Goal: Navigation & Orientation: Find specific page/section

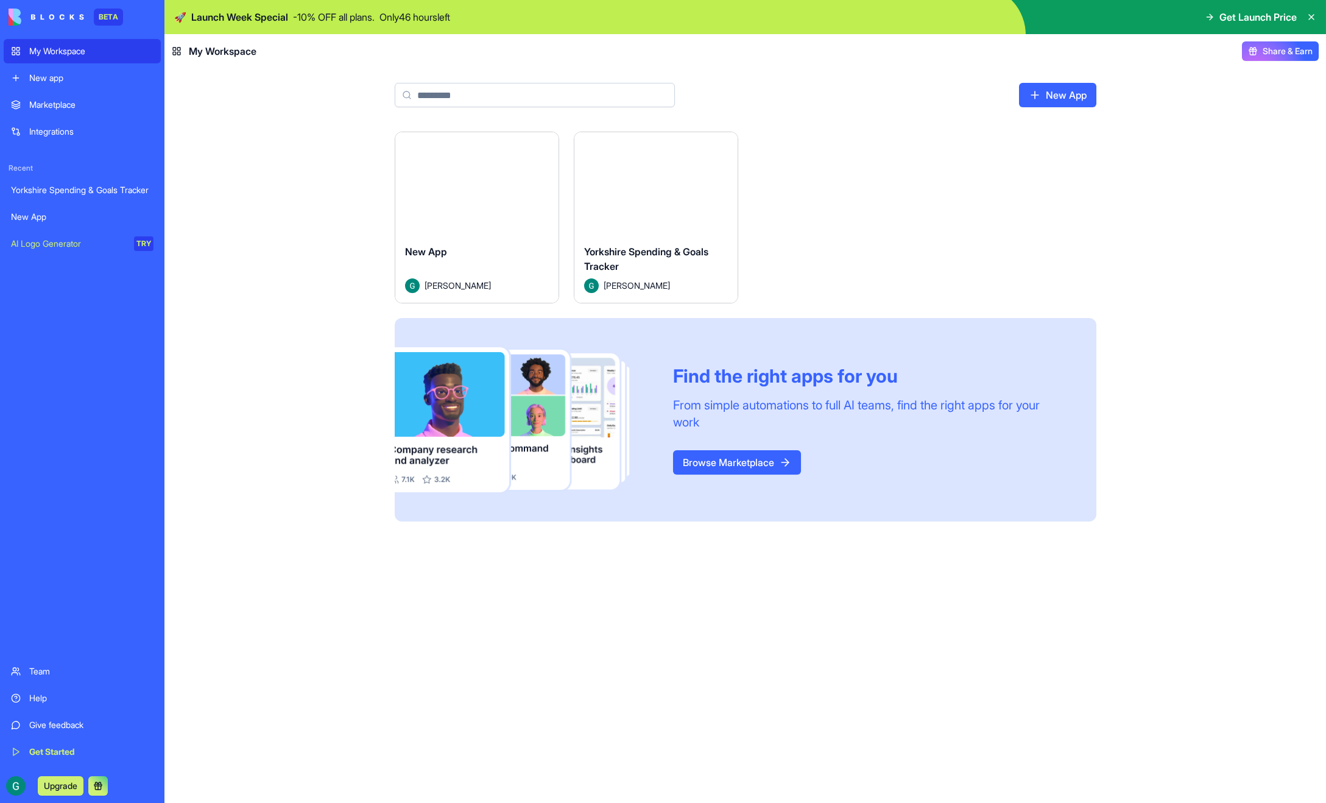
click at [73, 191] on div "Yorkshire Spending & Goals Tracker" at bounding box center [82, 190] width 143 height 12
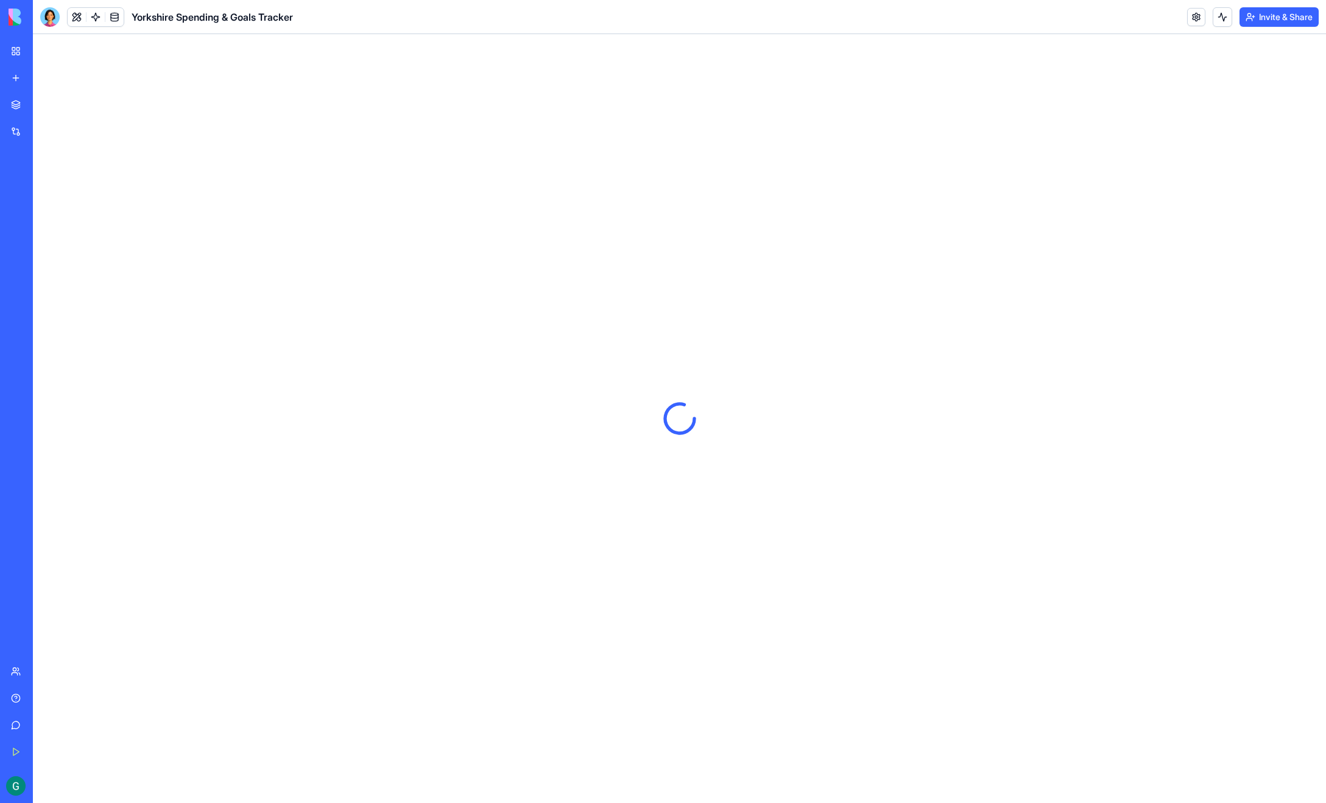
click at [52, 97] on link "Marketplace" at bounding box center [28, 105] width 49 height 24
click at [52, 42] on link "My Workspace" at bounding box center [28, 51] width 49 height 24
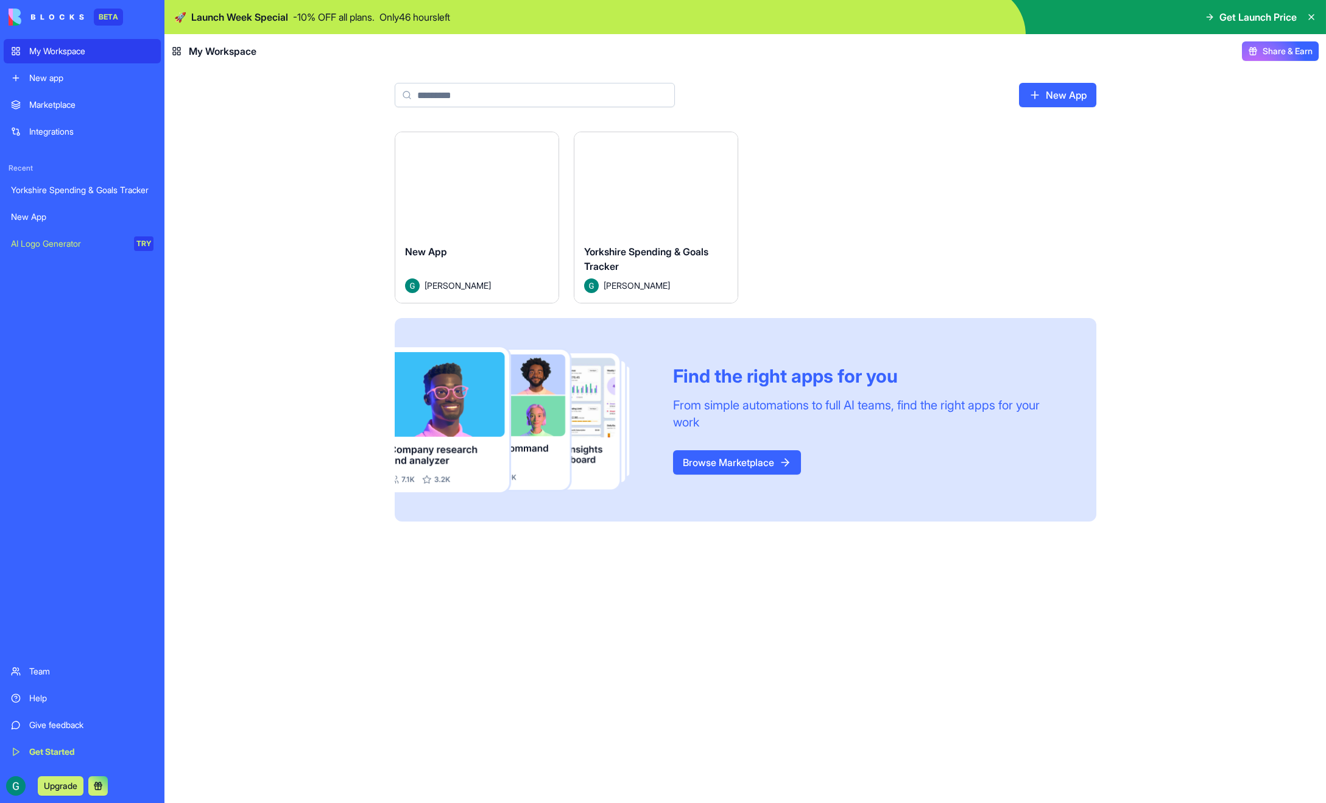
click at [46, 103] on div "Marketplace" at bounding box center [91, 105] width 124 height 12
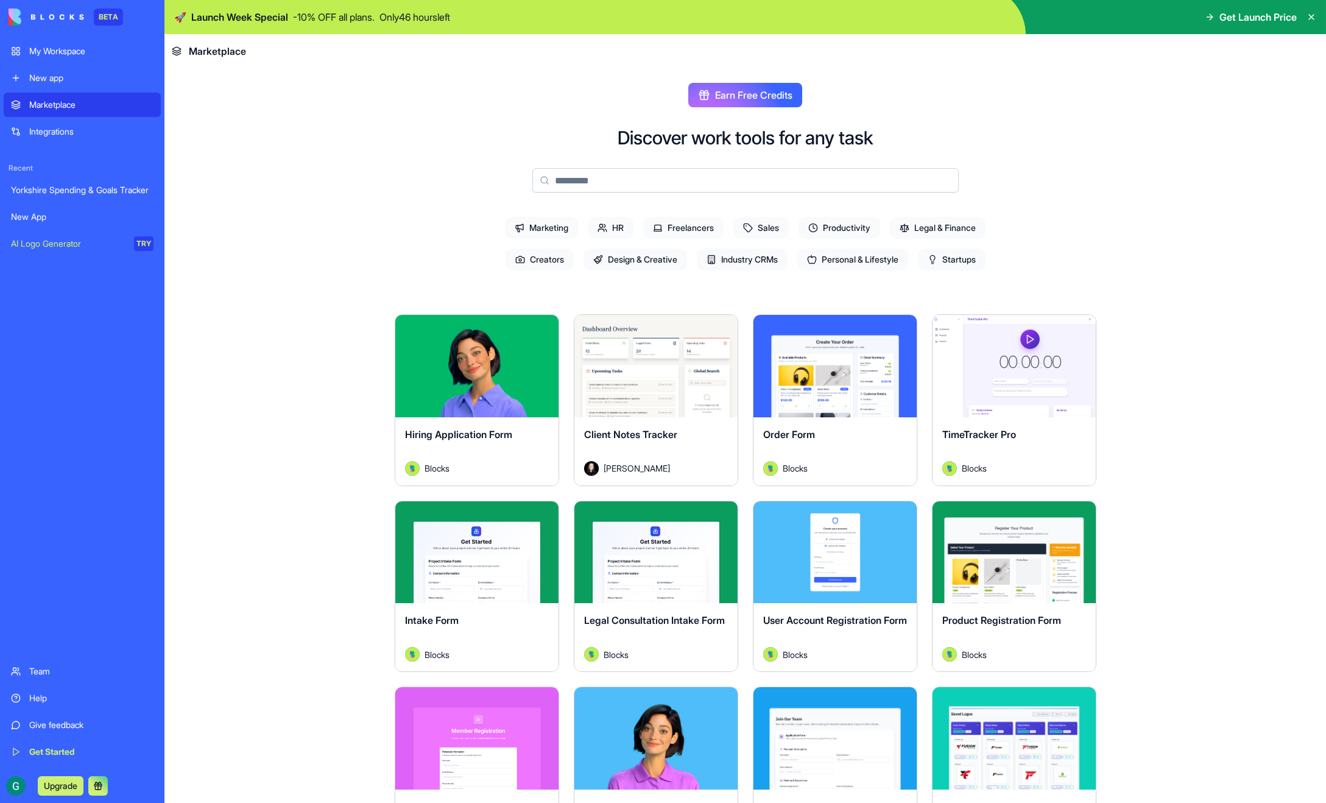
click at [671, 361] on button "Explore" at bounding box center [656, 366] width 91 height 24
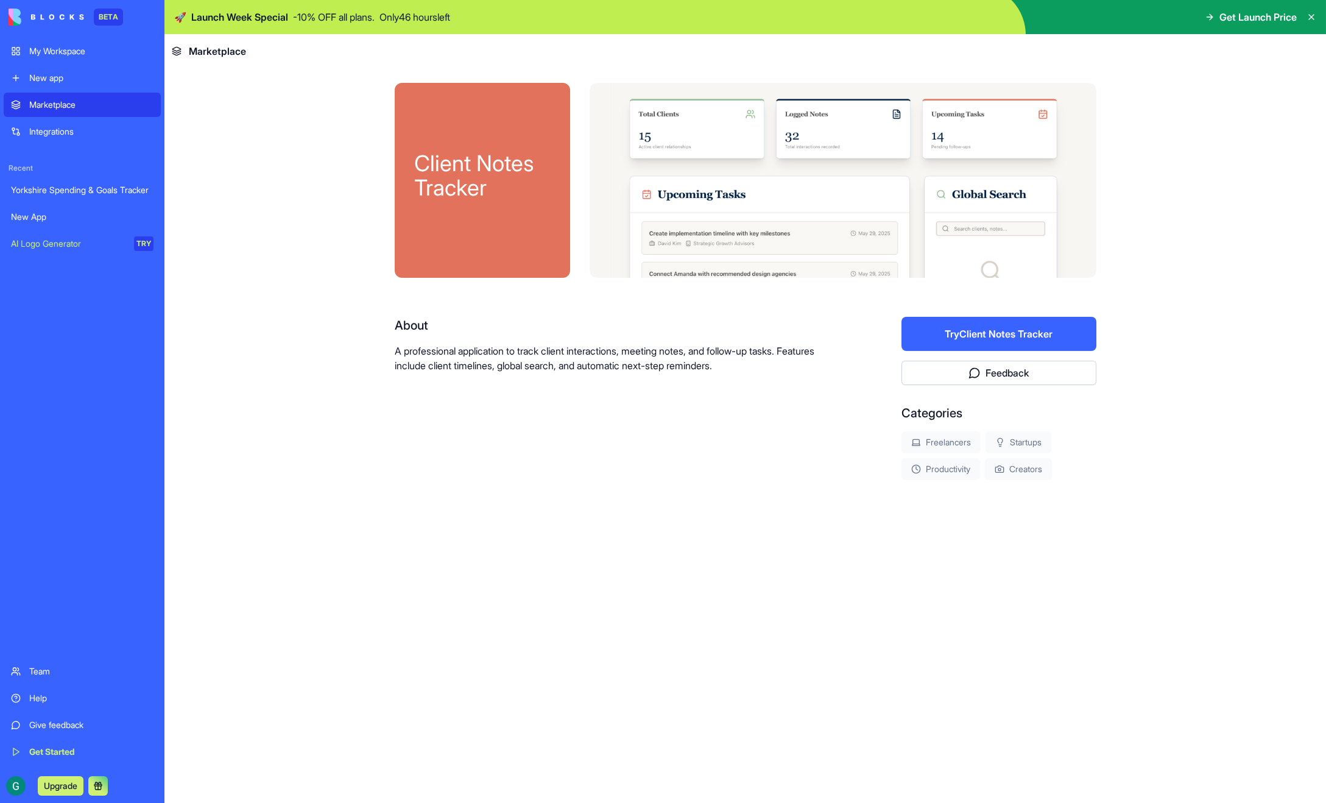
click at [936, 327] on button "Try Client Notes Tracker" at bounding box center [999, 334] width 195 height 34
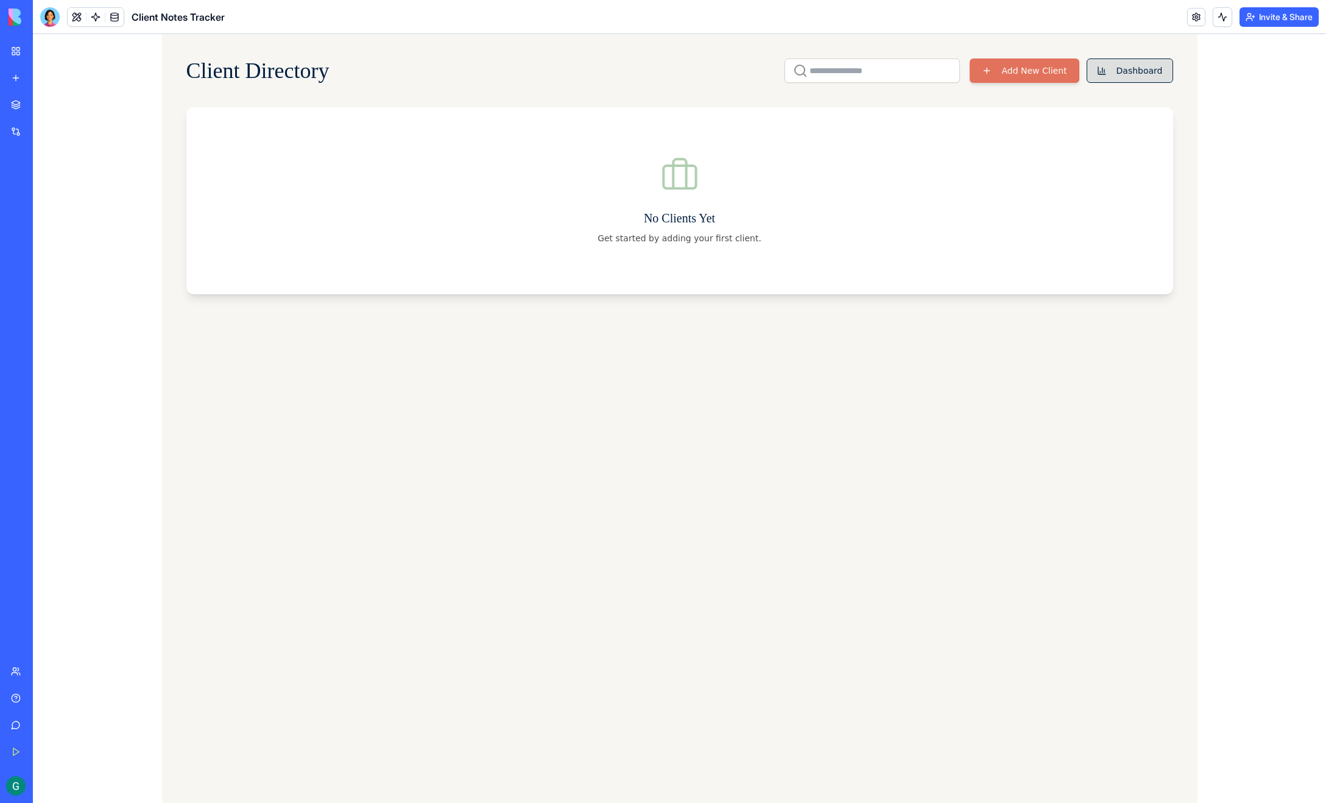
click at [1104, 76] on button "Dashboard" at bounding box center [1130, 70] width 87 height 24
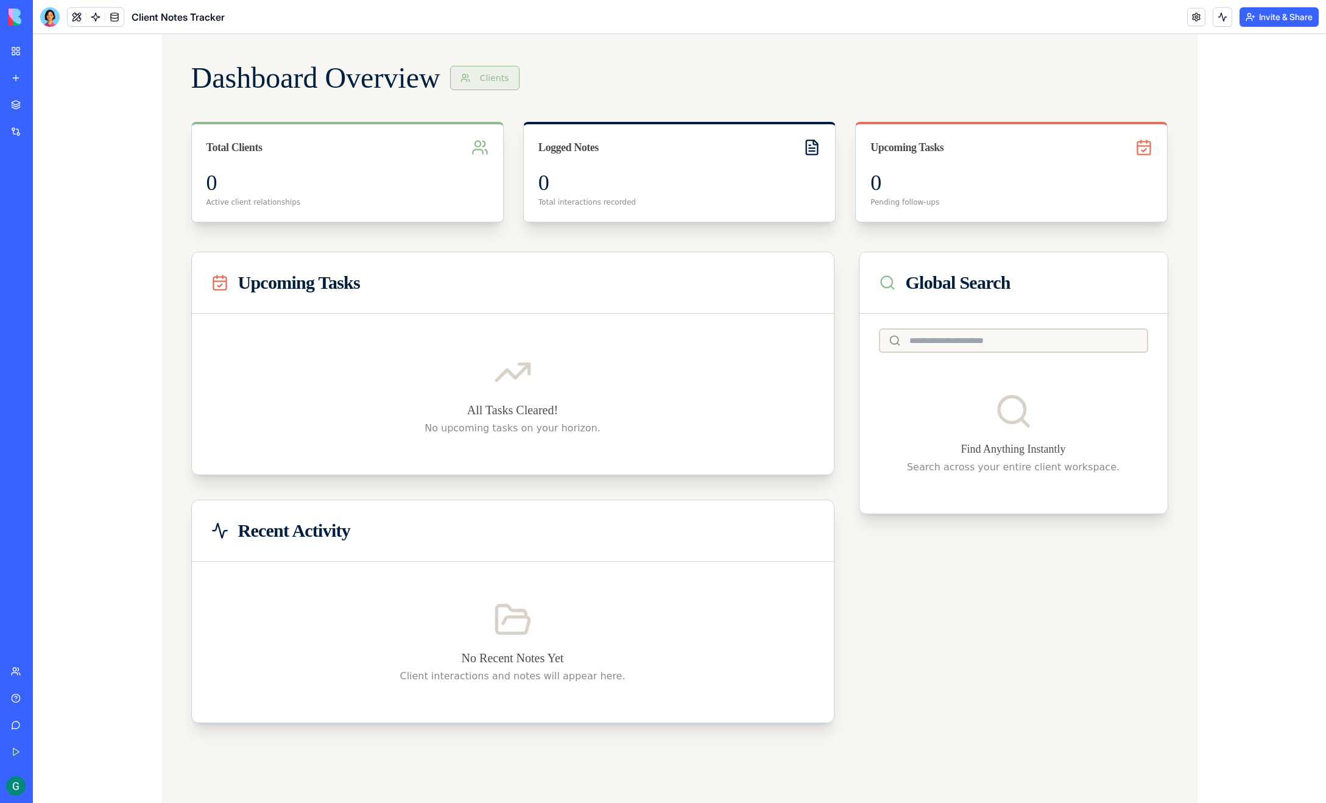
click at [509, 77] on button "Clients" at bounding box center [484, 78] width 69 height 24
click at [45, 51] on div "My Workspace" at bounding box center [37, 51] width 16 height 12
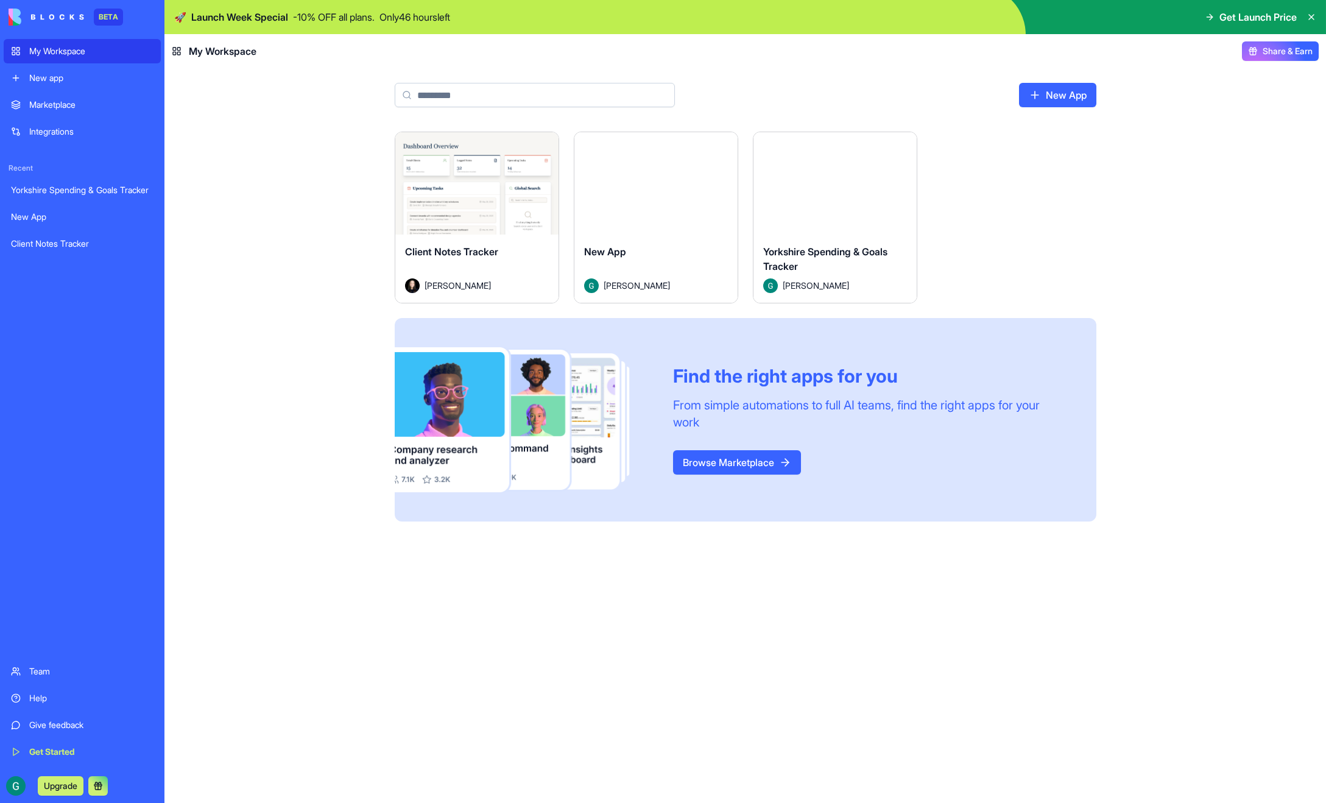
click at [540, 141] on html "BETA My Workspace New app Marketplace Integrations Recent Yorkshire Spending & …" at bounding box center [663, 401] width 1326 height 803
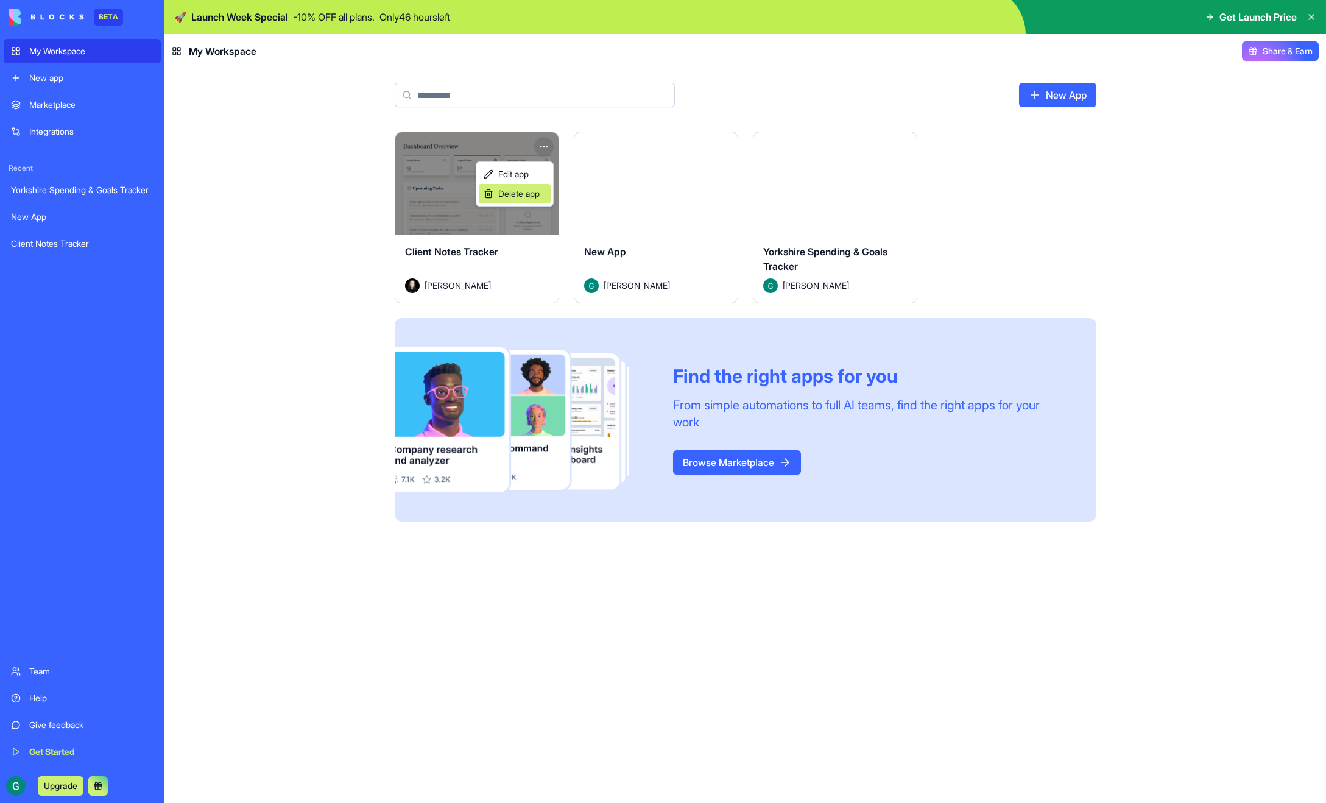
click at [508, 191] on span "Delete app" at bounding box center [518, 194] width 41 height 12
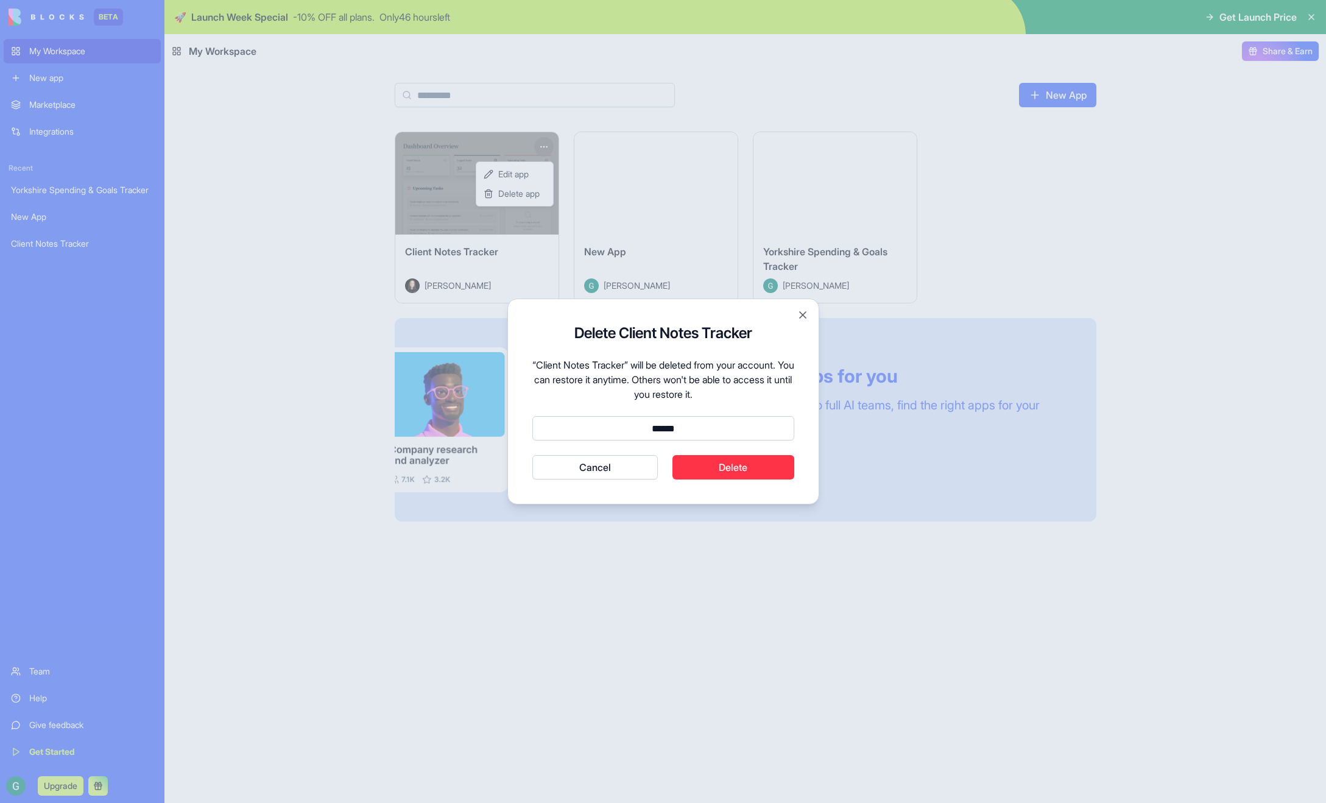
type input "******"
click at [533, 455] on button "Cancel" at bounding box center [596, 467] width 126 height 24
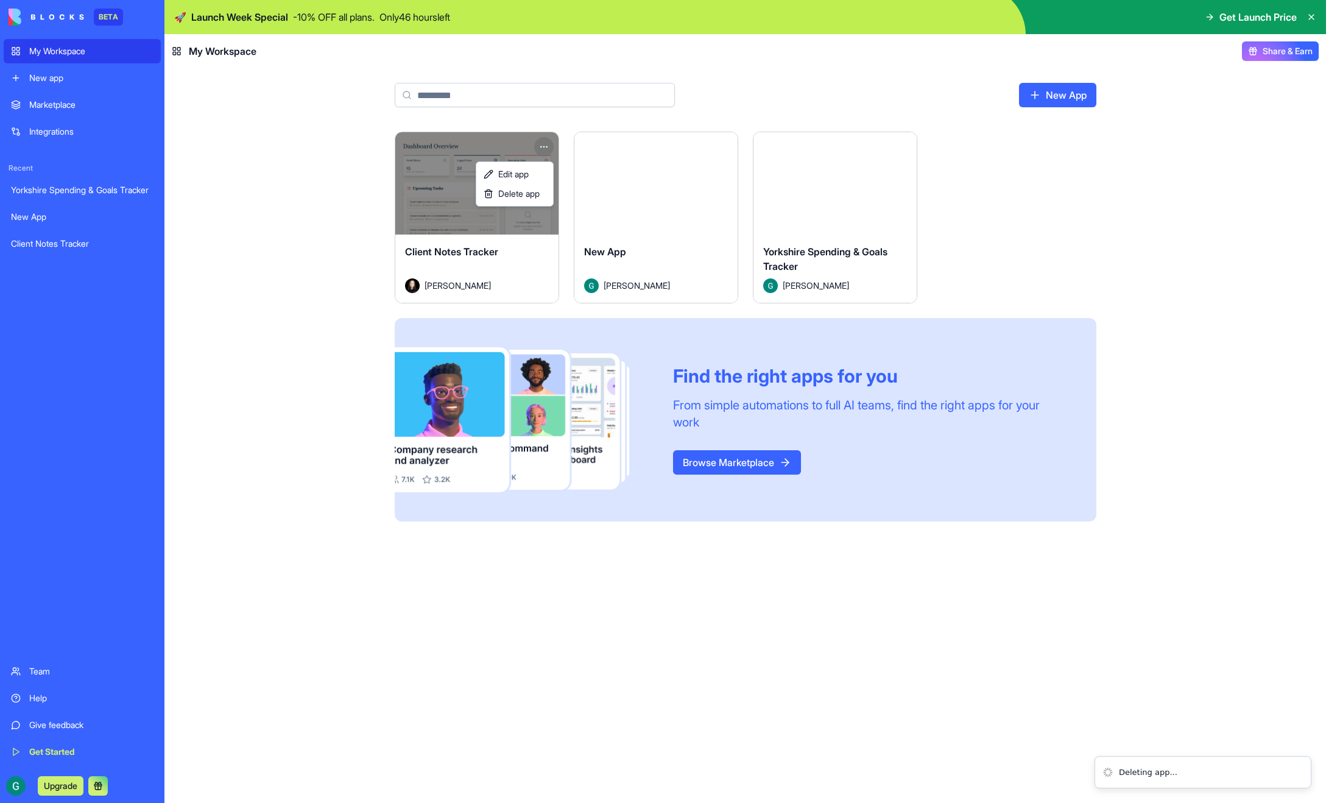
click at [77, 104] on html "BETA My Workspace New app Marketplace Integrations Recent Yorkshire Spending & …" at bounding box center [663, 401] width 1326 height 803
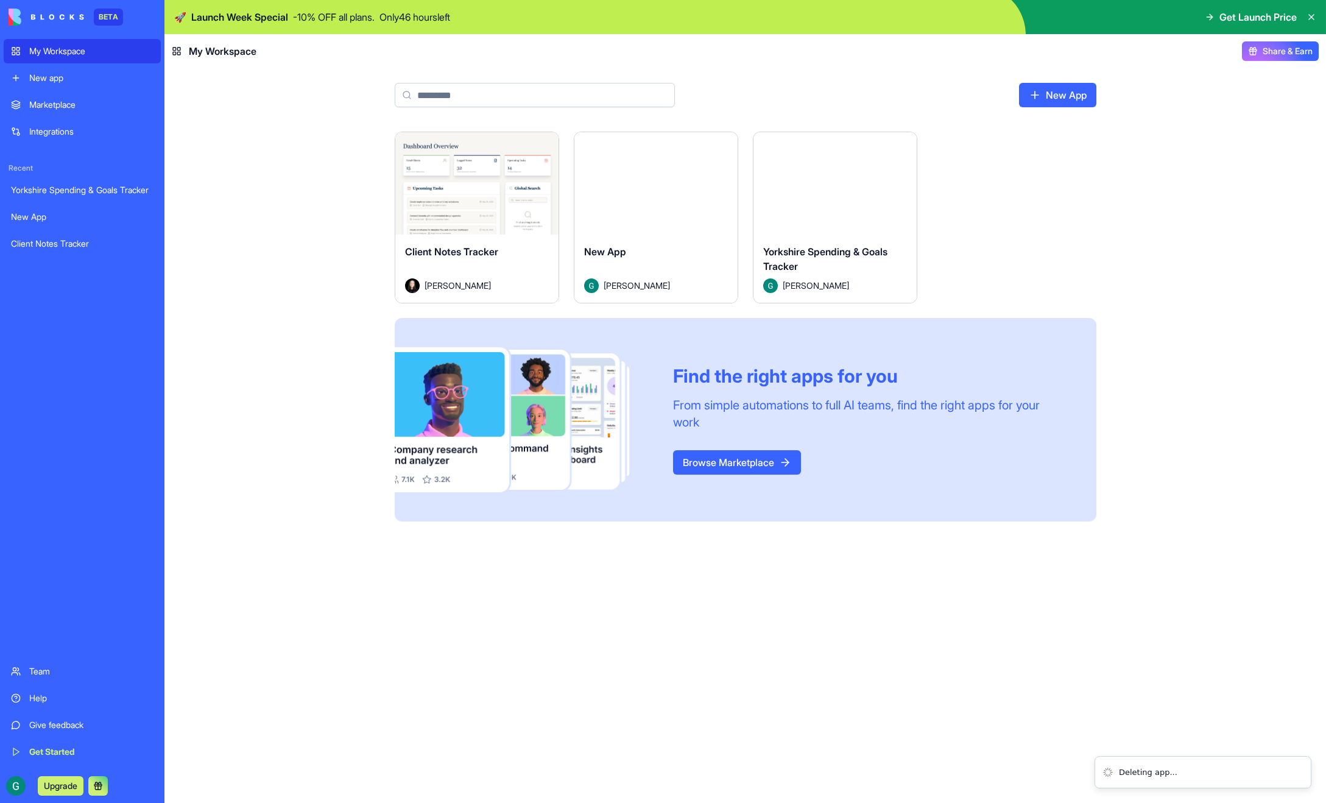
click at [77, 104] on div "Marketplace" at bounding box center [91, 105] width 124 height 12
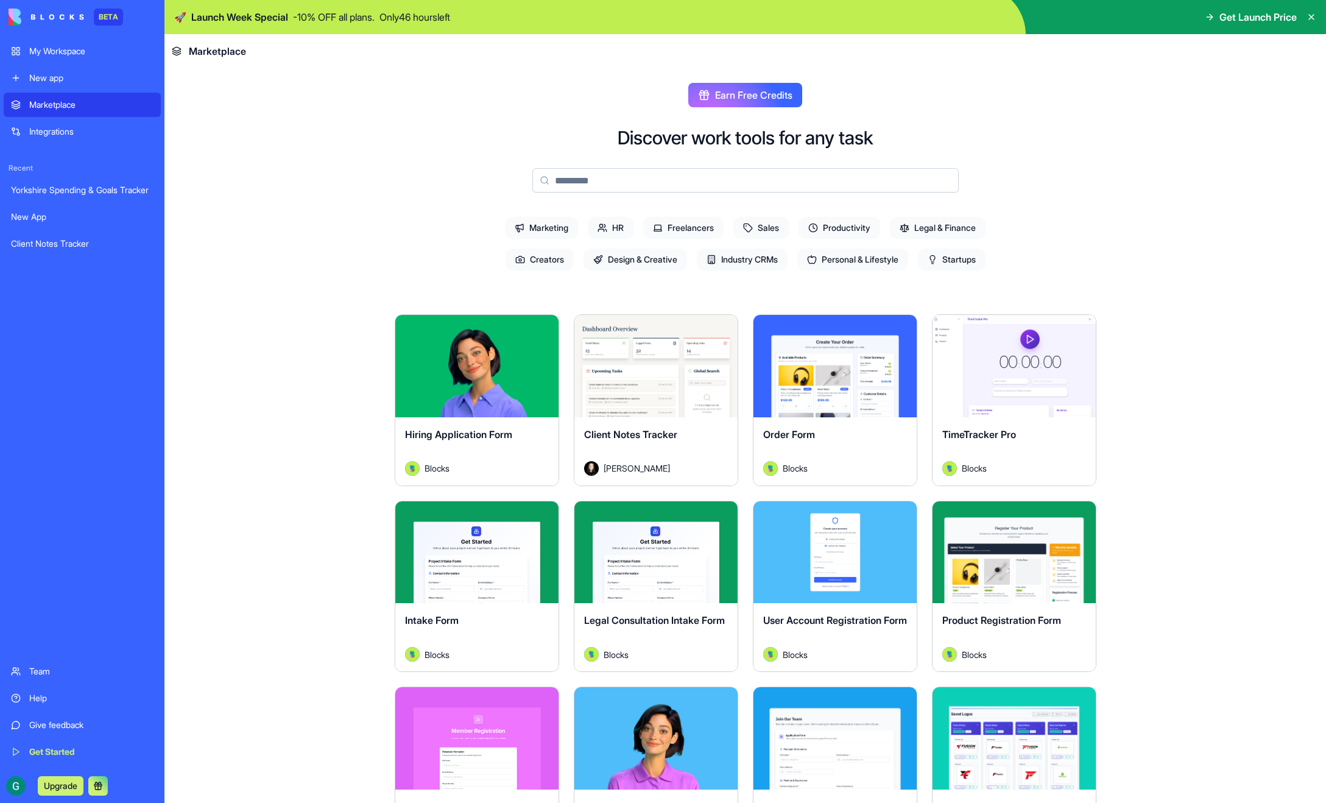
click at [45, 69] on link "New app" at bounding box center [82, 78] width 157 height 24
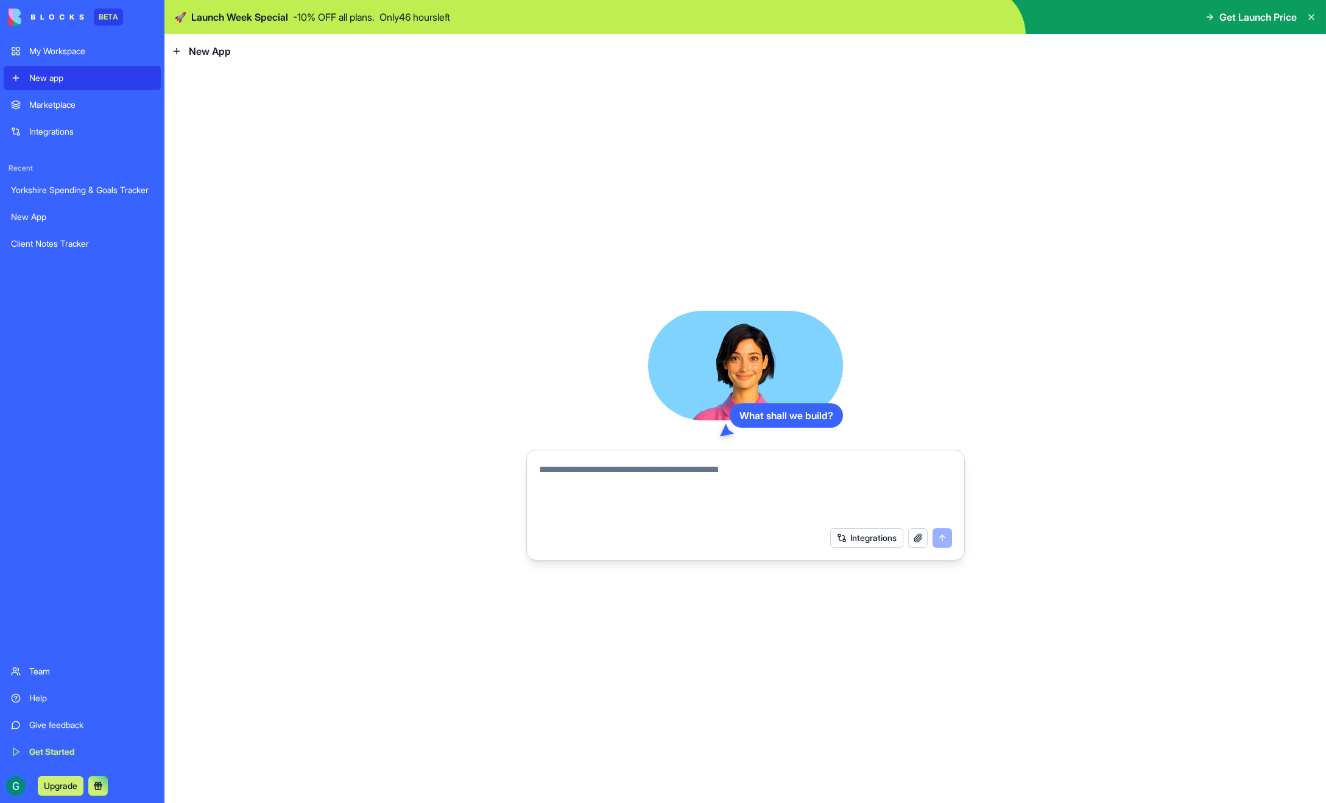
click at [86, 109] on div "Marketplace" at bounding box center [91, 105] width 124 height 12
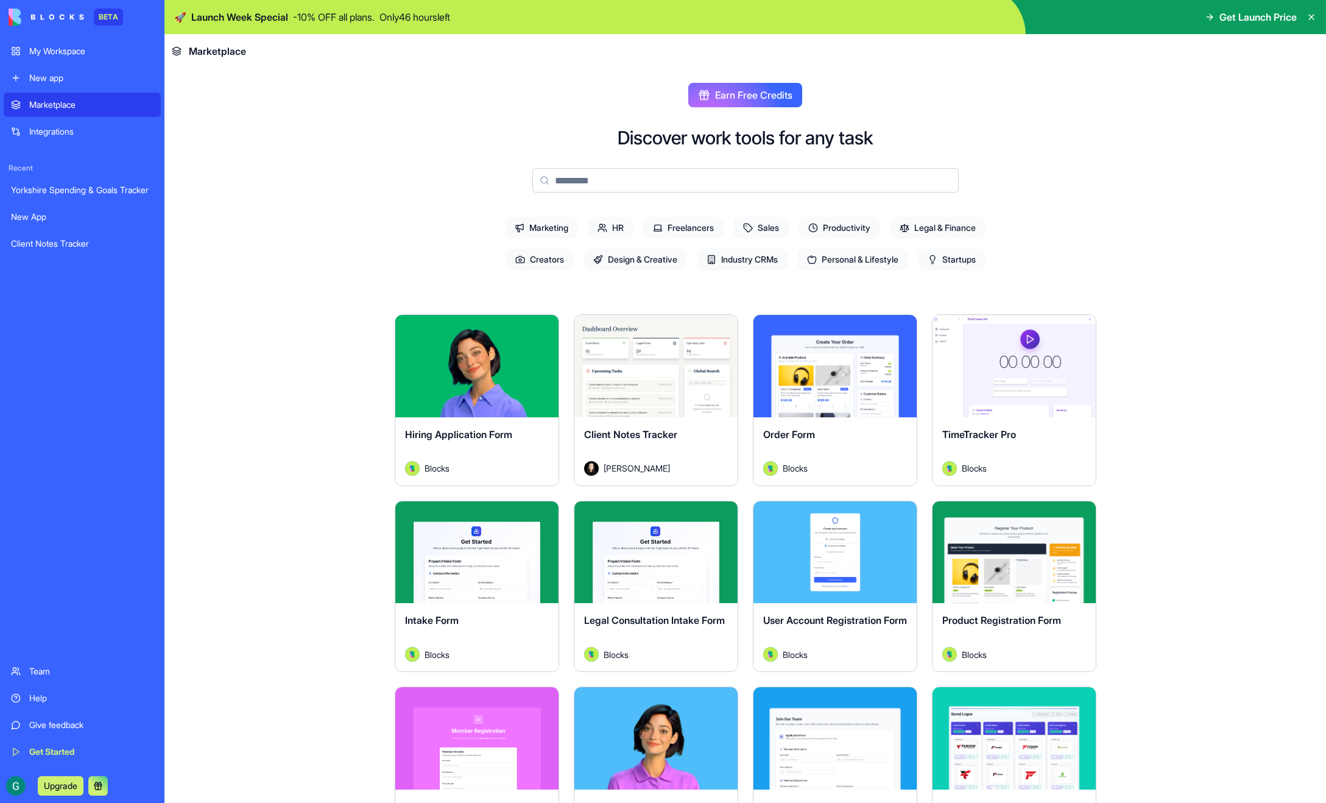
click at [463, 364] on button "Explore" at bounding box center [476, 366] width 91 height 24
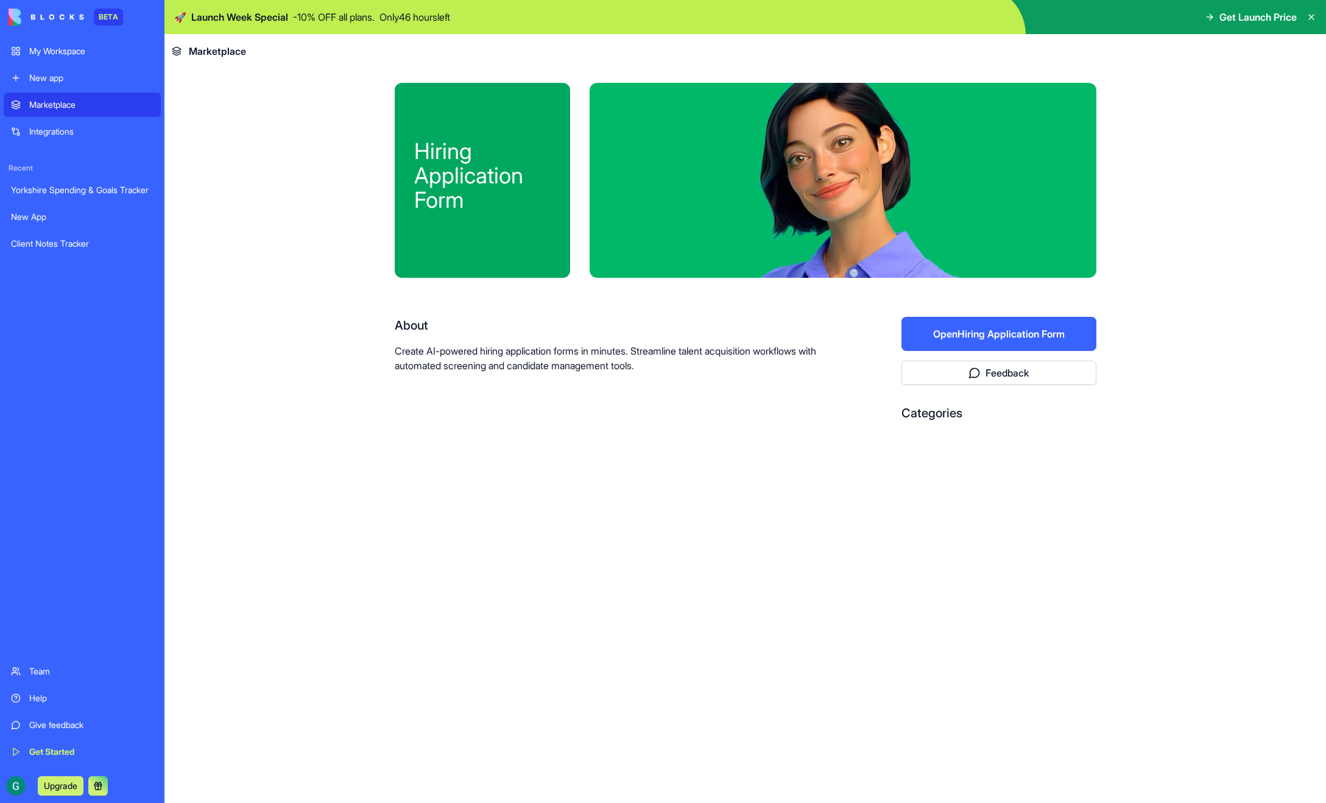
click at [93, 130] on div "Integrations" at bounding box center [91, 132] width 124 height 12
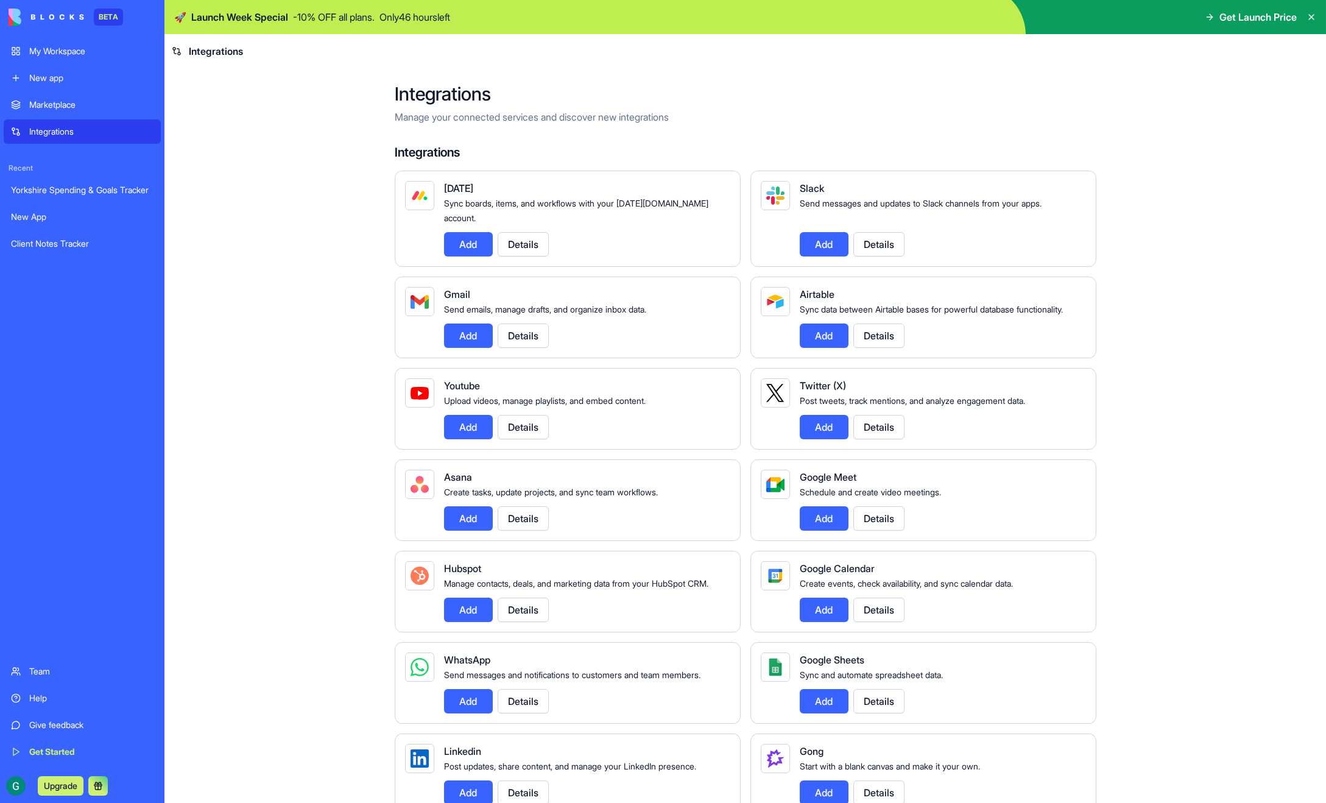
click at [76, 57] on div "My Workspace" at bounding box center [91, 51] width 124 height 12
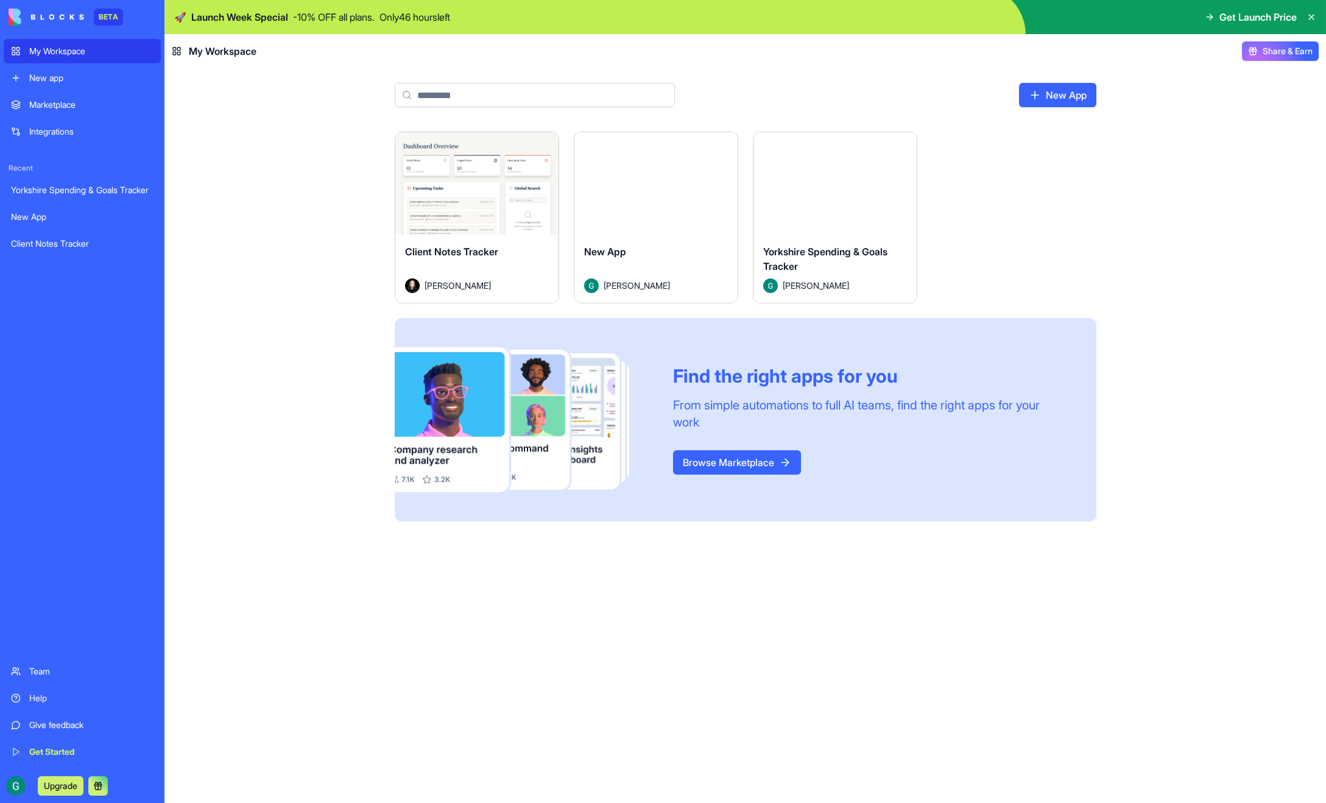
click at [90, 82] on div "New app" at bounding box center [91, 78] width 124 height 12
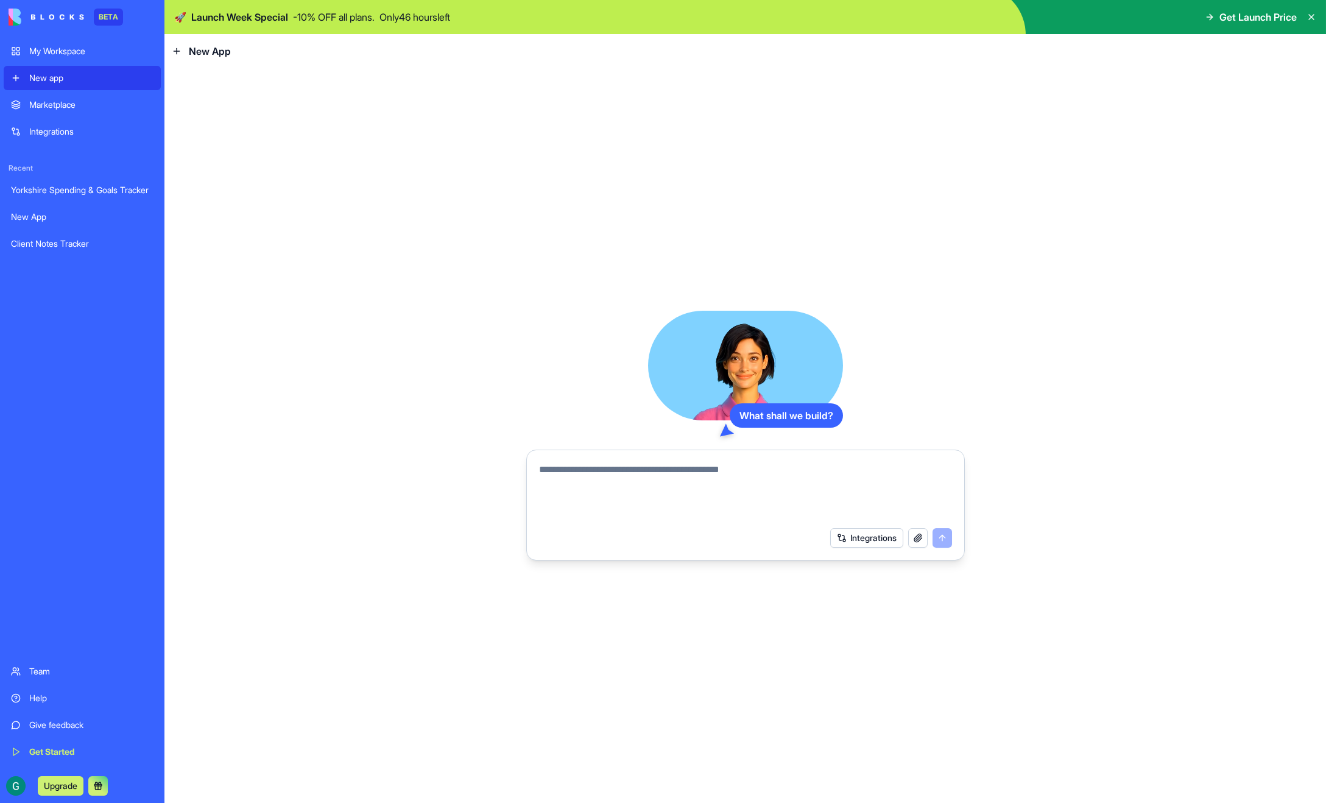
click at [80, 99] on div "Marketplace" at bounding box center [91, 105] width 124 height 12
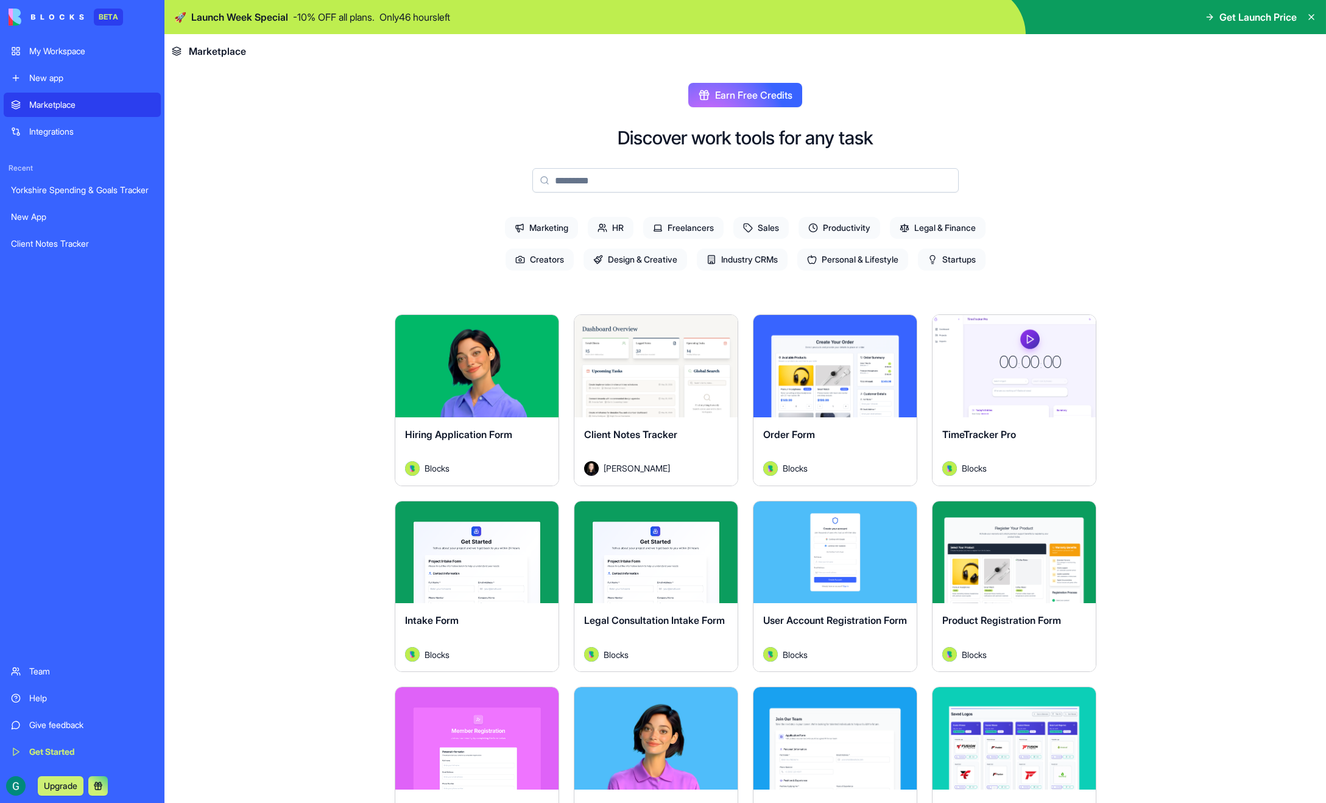
click at [850, 366] on button "Explore" at bounding box center [835, 366] width 91 height 24
click at [62, 195] on div "Yorkshire Spending & Goals Tracker" at bounding box center [82, 190] width 143 height 12
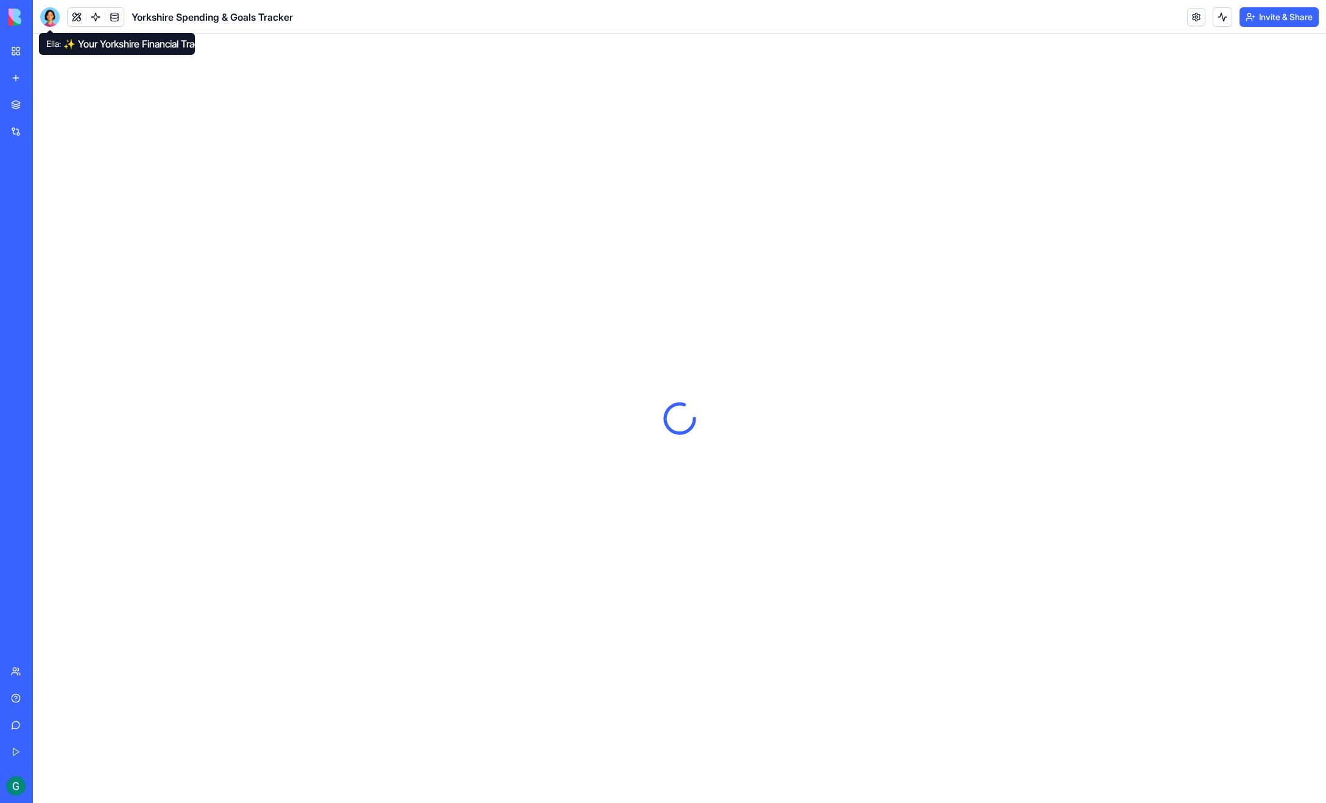
click at [49, 15] on div at bounding box center [49, 16] width 19 height 19
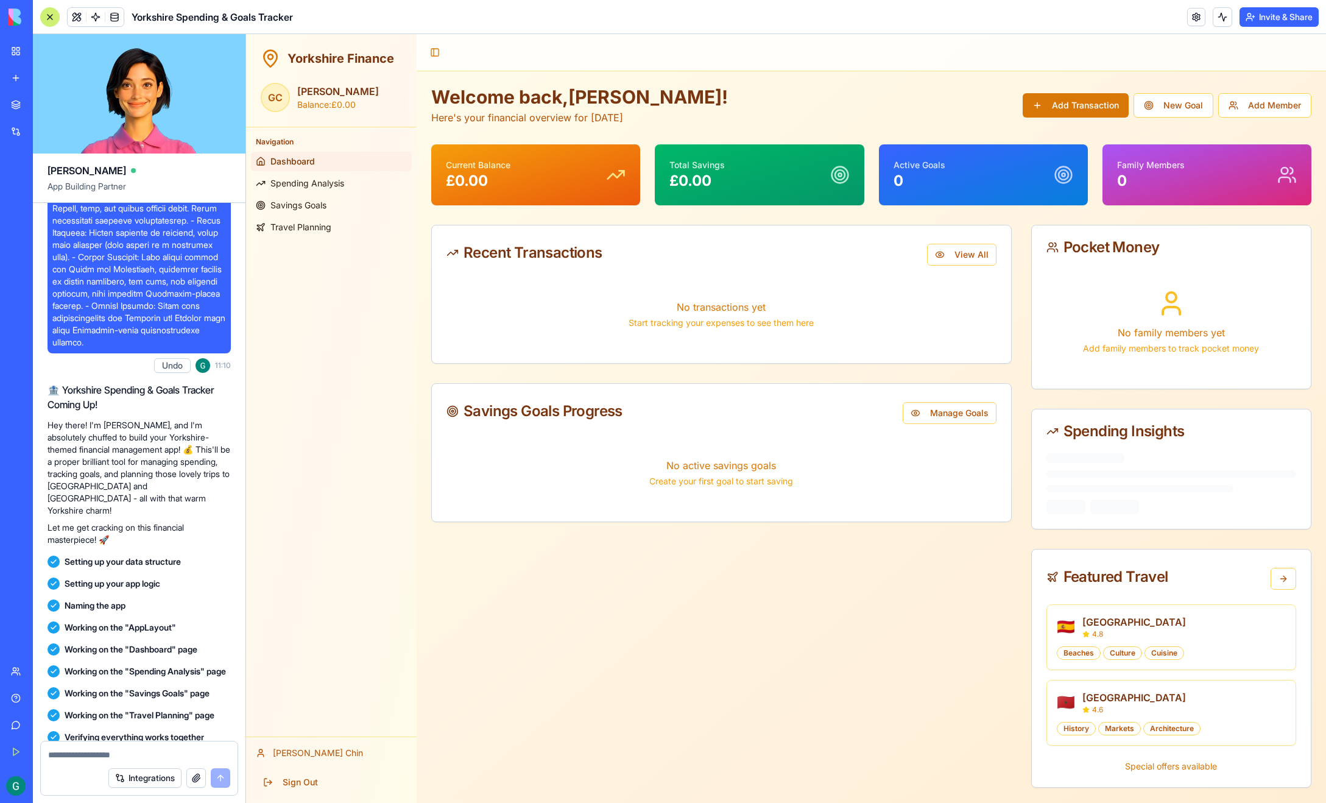
scroll to position [478, 0]
click at [50, 11] on div at bounding box center [49, 16] width 19 height 19
